Goal: Information Seeking & Learning: Find specific fact

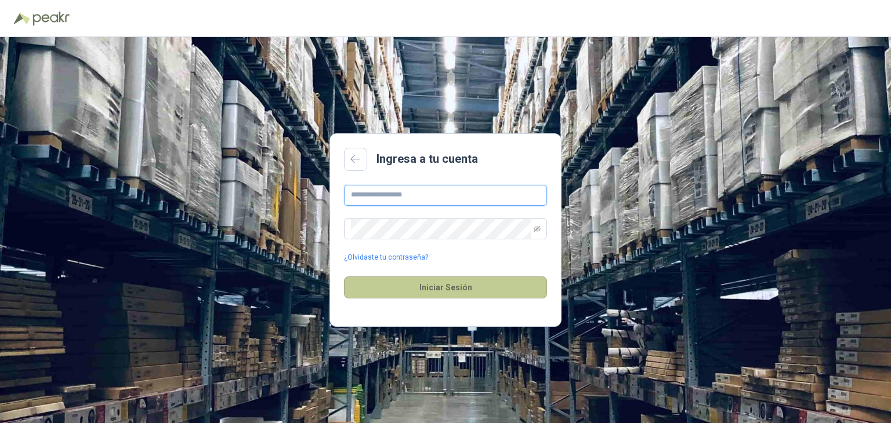
type input "**********"
click at [457, 290] on button "Iniciar Sesión" at bounding box center [445, 288] width 203 height 22
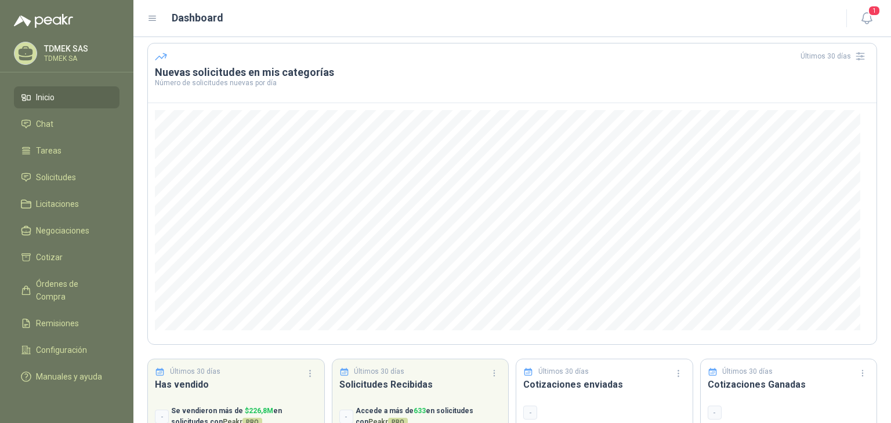
scroll to position [99, 0]
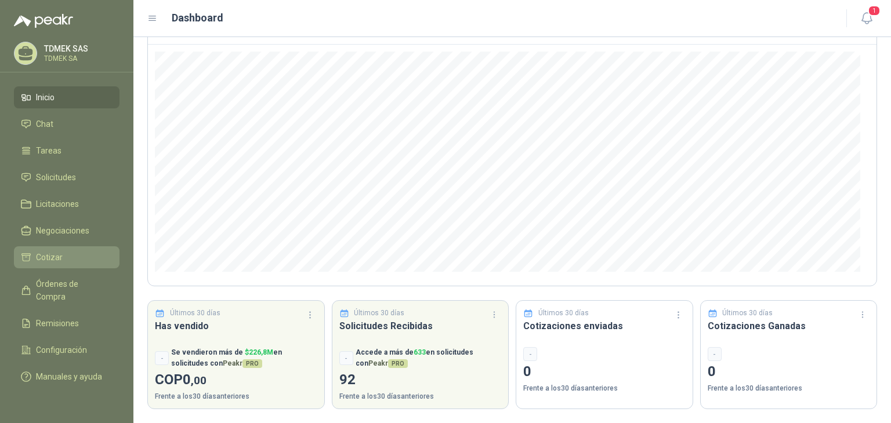
click at [57, 253] on span "Cotizar" at bounding box center [49, 257] width 27 height 13
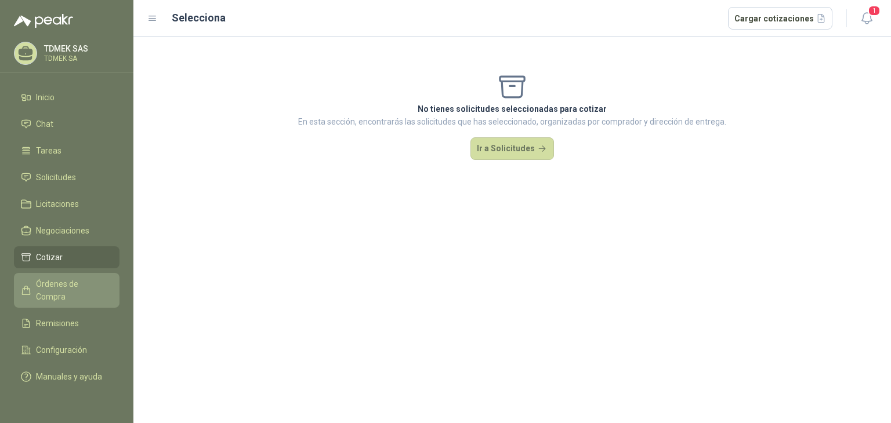
click at [62, 285] on span "Órdenes de Compra" at bounding box center [72, 291] width 72 height 26
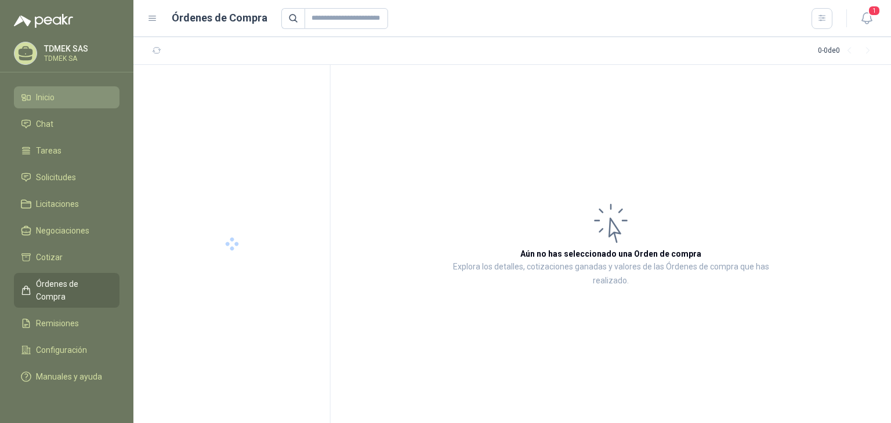
click at [44, 96] on span "Inicio" at bounding box center [45, 97] width 19 height 13
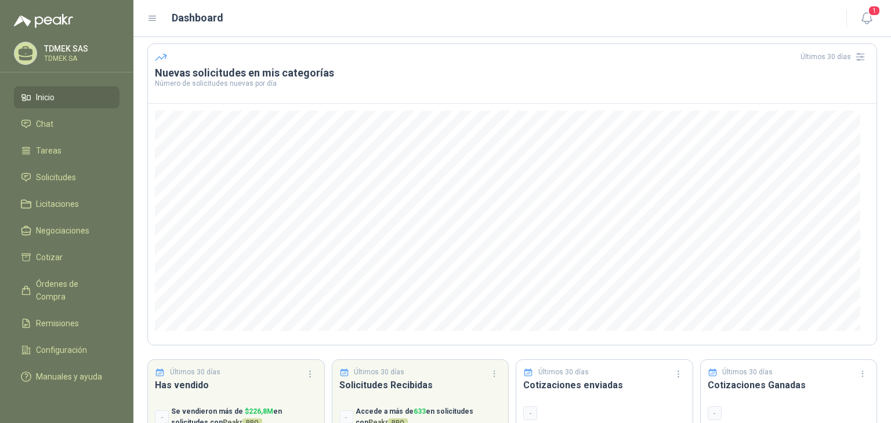
scroll to position [99, 0]
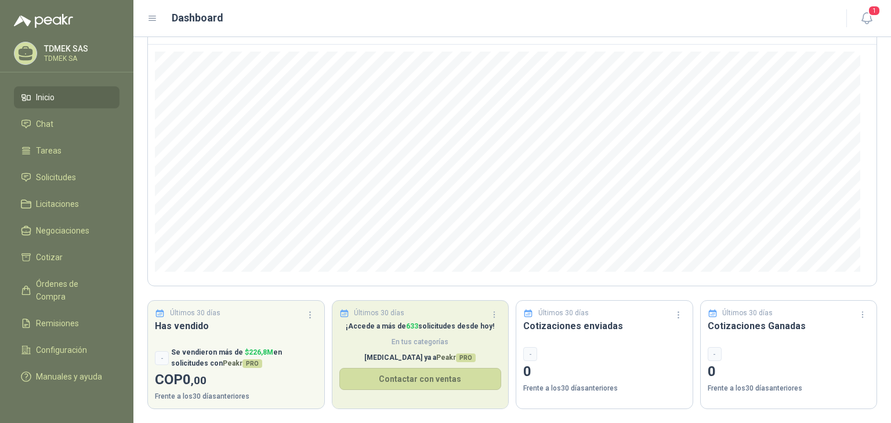
click at [415, 330] on p "¡Accede a más de 633 solicitudes desde [DATE]!" at bounding box center [420, 326] width 162 height 11
click at [410, 321] on p "¡Accede a más de 633 solicitudes desde [DATE]!" at bounding box center [420, 326] width 162 height 11
click at [368, 321] on p "¡Accede a más de 633 solicitudes desde [DATE]!" at bounding box center [420, 326] width 162 height 11
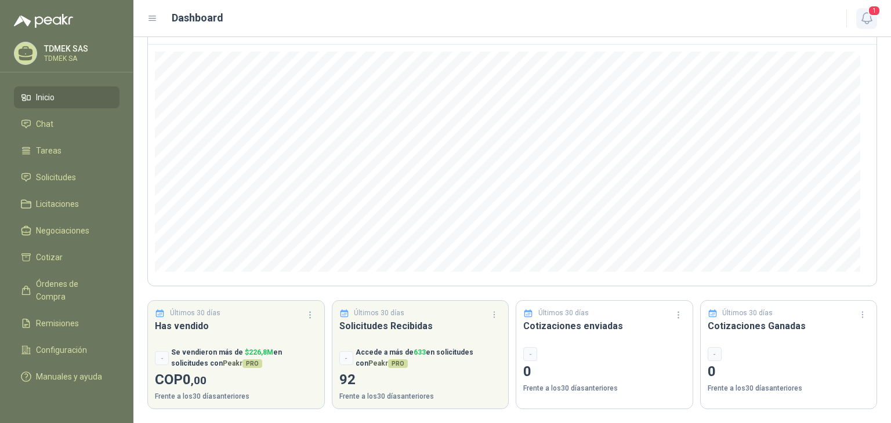
click at [863, 23] on icon "button" at bounding box center [866, 18] width 14 height 14
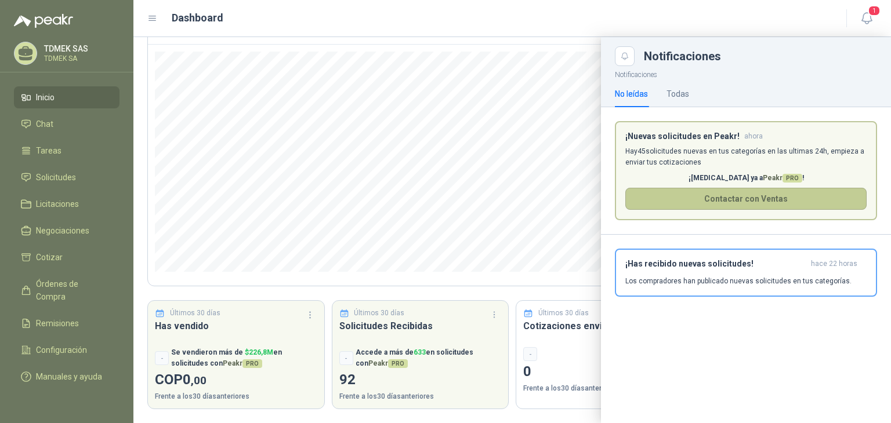
click at [737, 202] on button "Contactar con Ventas" at bounding box center [745, 199] width 241 height 22
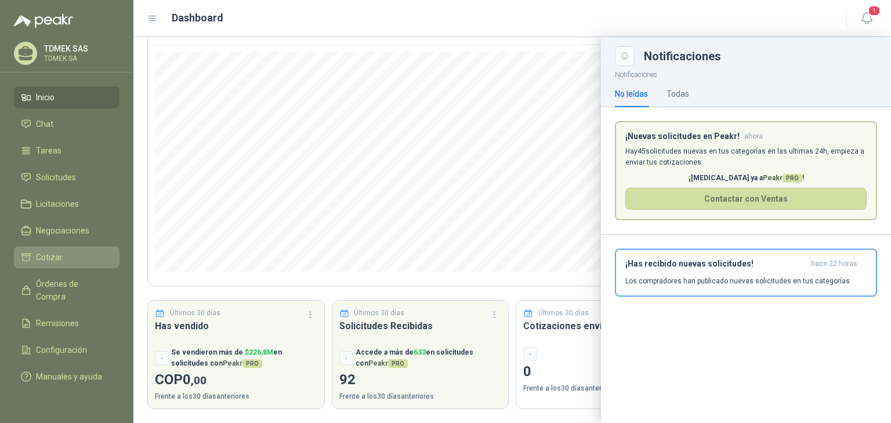
click at [47, 256] on span "Cotizar" at bounding box center [49, 257] width 27 height 13
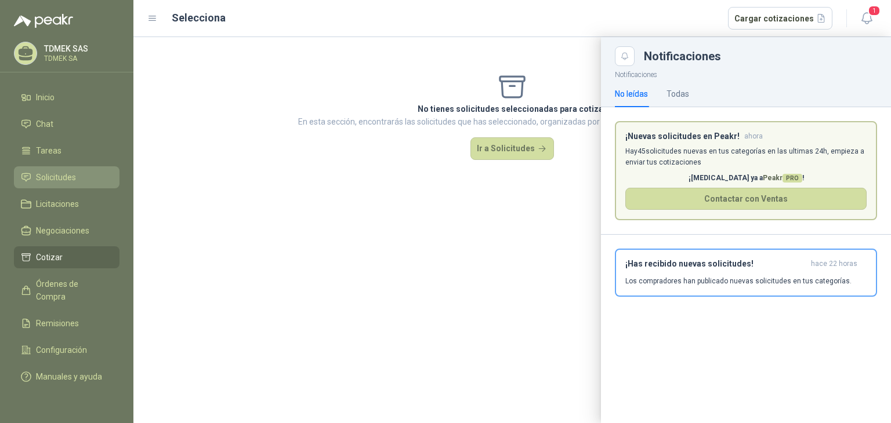
click at [47, 175] on span "Solicitudes" at bounding box center [56, 177] width 40 height 13
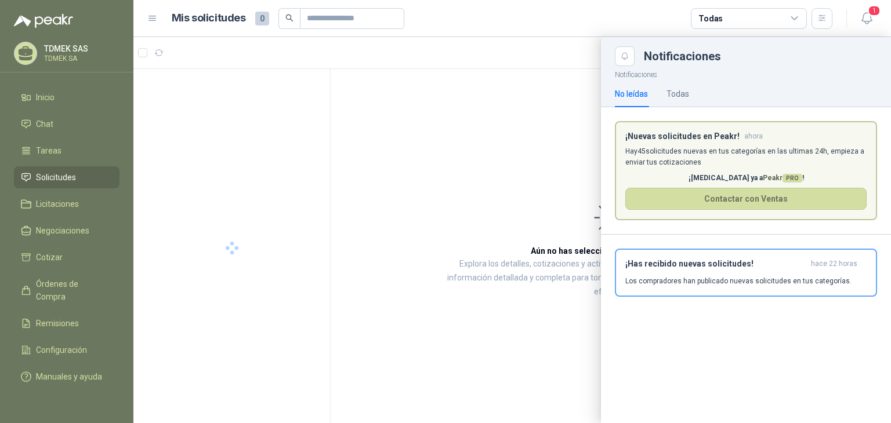
click at [459, 133] on div at bounding box center [511, 230] width 757 height 386
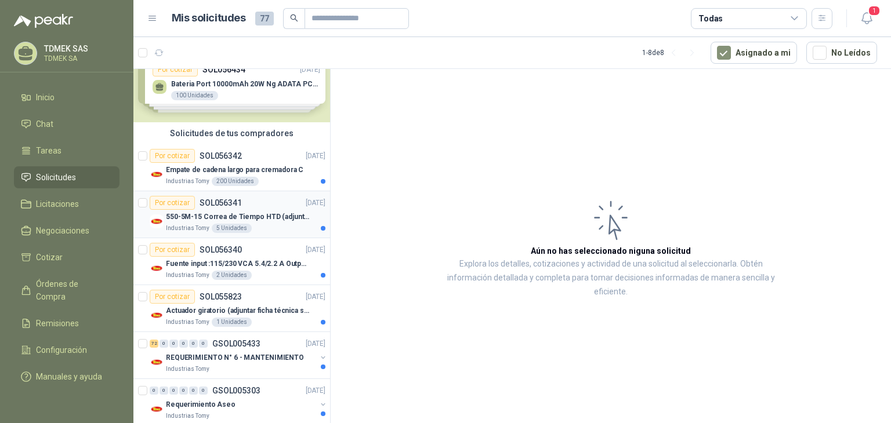
scroll to position [116, 0]
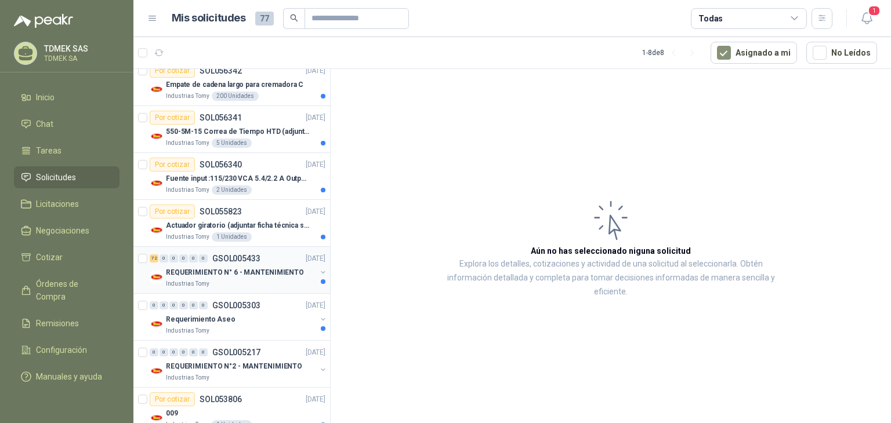
click at [245, 277] on p "REQUERIMIENTO N° 6 - MANTENIMIENTO" at bounding box center [235, 272] width 138 height 11
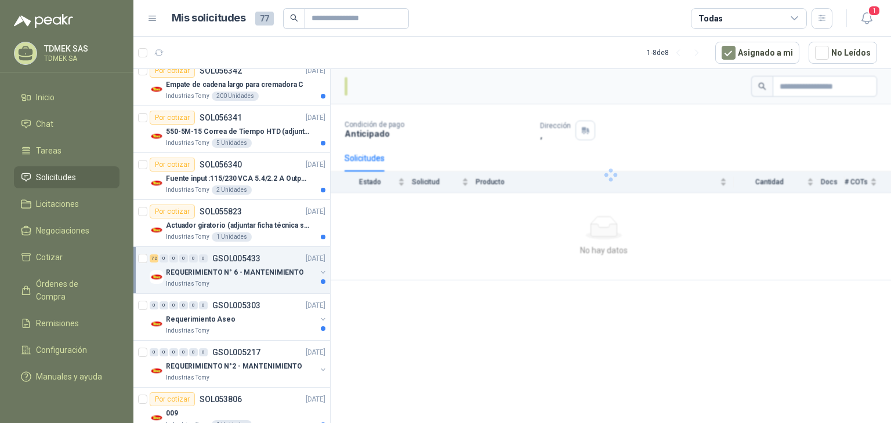
click at [238, 268] on p "REQUERIMIENTO N° 6 - MANTENIMIENTO" at bounding box center [235, 272] width 138 height 11
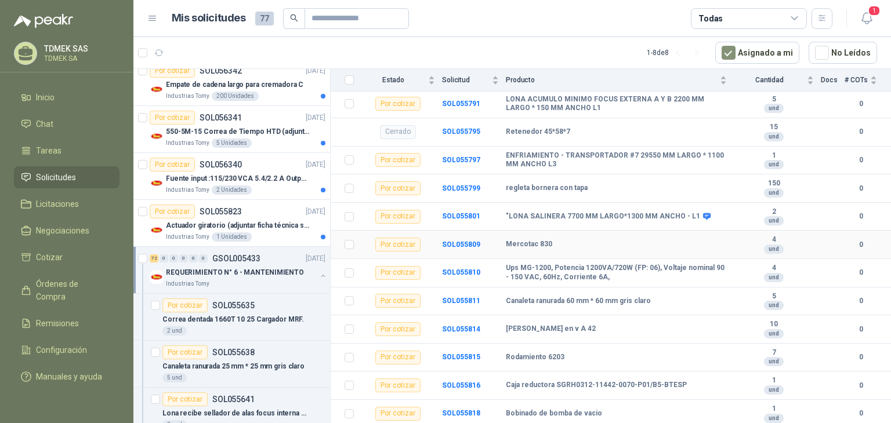
scroll to position [1994, 0]
click at [591, 385] on b "Caja reductora SGRH0312-11442-0070-P01/B5-BTESP" at bounding box center [596, 384] width 181 height 9
click at [449, 385] on b "SOL055816" at bounding box center [461, 385] width 38 height 8
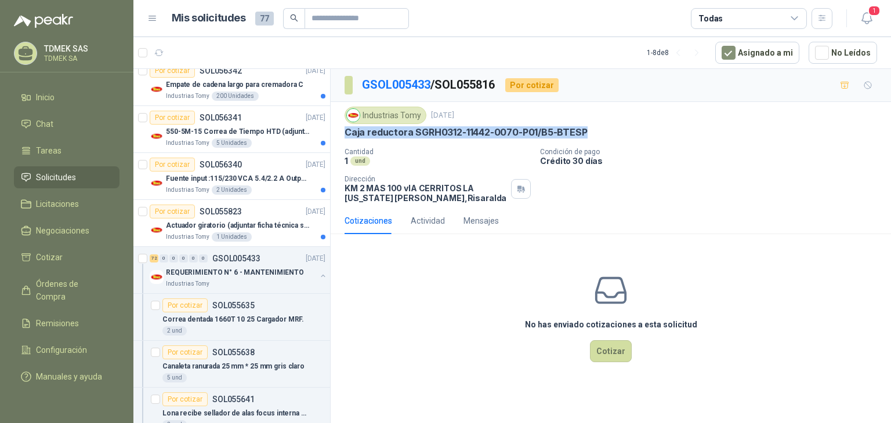
drag, startPoint x: 344, startPoint y: 131, endPoint x: 595, endPoint y: 133, distance: 251.1
click at [595, 133] on div "Caja reductora SGRH0312-11442-0070-P01/B5-BTESP" at bounding box center [610, 132] width 532 height 12
copy p "Caja reductora SGRH0312-11442-0070-P01/B5-BTESP"
